Goal: Task Accomplishment & Management: Use online tool/utility

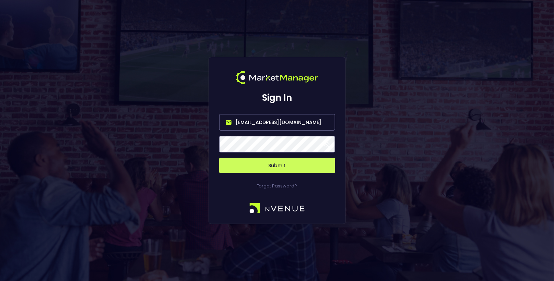
click at [253, 121] on input "[EMAIL_ADDRESS][DOMAIN_NAME]" at bounding box center [277, 122] width 116 height 16
type input "[EMAIL_ADDRESS][DOMAIN_NAME]"
click at [273, 165] on button "Submit" at bounding box center [277, 165] width 116 height 15
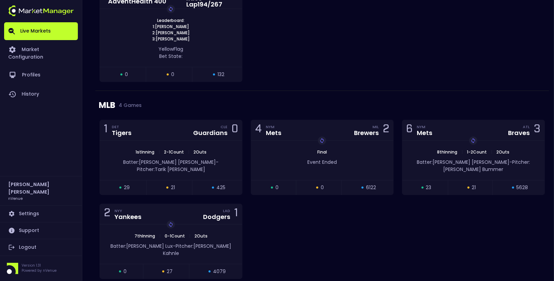
scroll to position [644, 0]
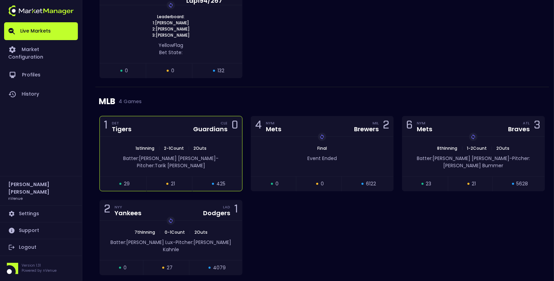
click at [196, 126] on div "Guardians" at bounding box center [210, 129] width 34 height 6
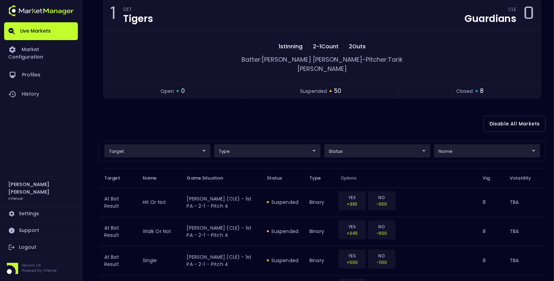
scroll to position [72, 0]
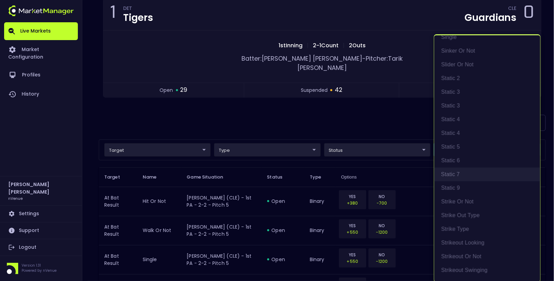
scroll to position [514, 0]
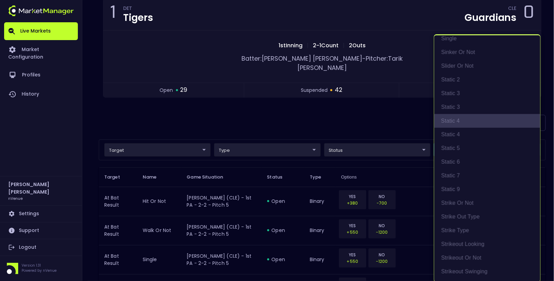
click at [454, 117] on li "static 4" at bounding box center [487, 121] width 106 height 14
type input "Pitch Result"
type input "group"
type input "static 4"
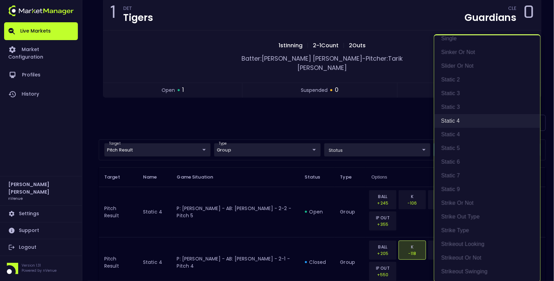
click at [453, 121] on li "static 4" at bounding box center [487, 121] width 106 height 14
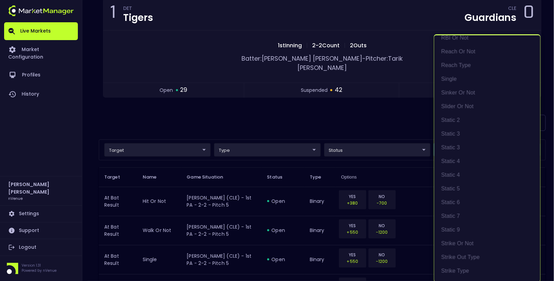
scroll to position [540, 0]
click at [455, 106] on li "Static 4" at bounding box center [487, 109] width 106 height 14
type input "Static 4"
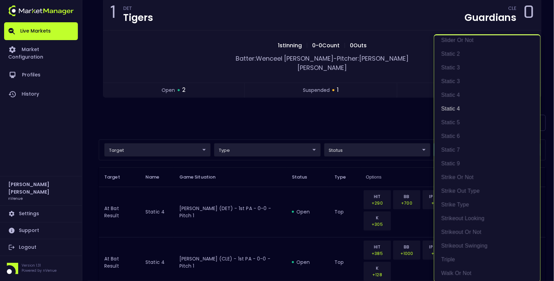
click at [357, 123] on div at bounding box center [277, 140] width 554 height 281
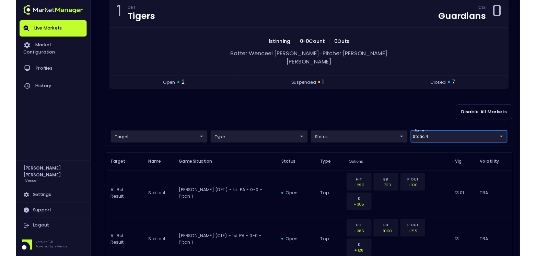
scroll to position [0, 0]
